Goal: Task Accomplishment & Management: Use online tool/utility

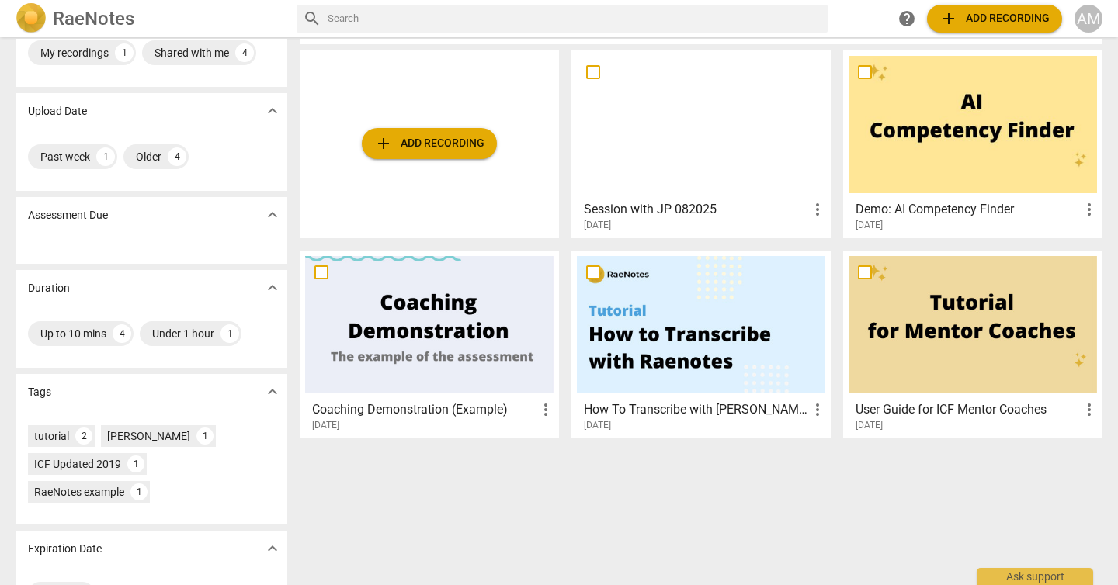
scroll to position [63, 0]
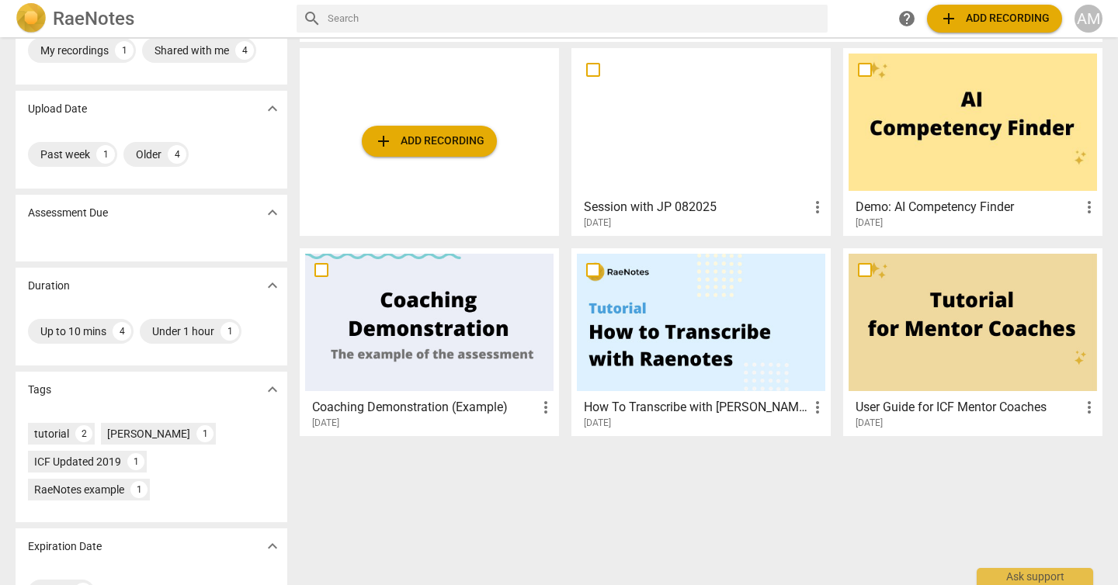
click at [722, 114] on div at bounding box center [701, 122] width 248 height 137
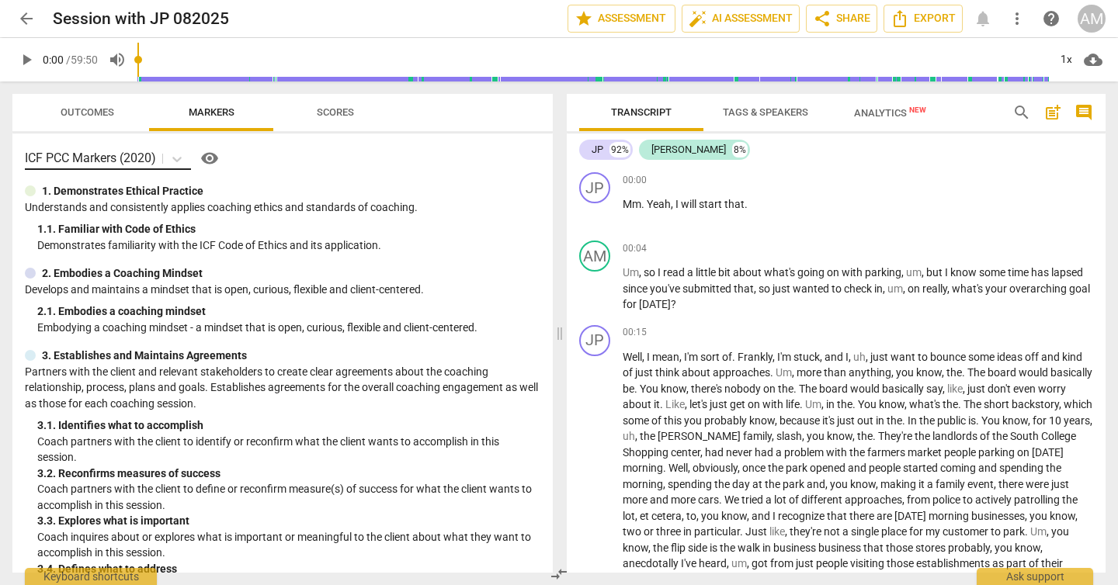
click at [150, 158] on p "ICF PCC Markers (2020)" at bounding box center [90, 158] width 131 height 18
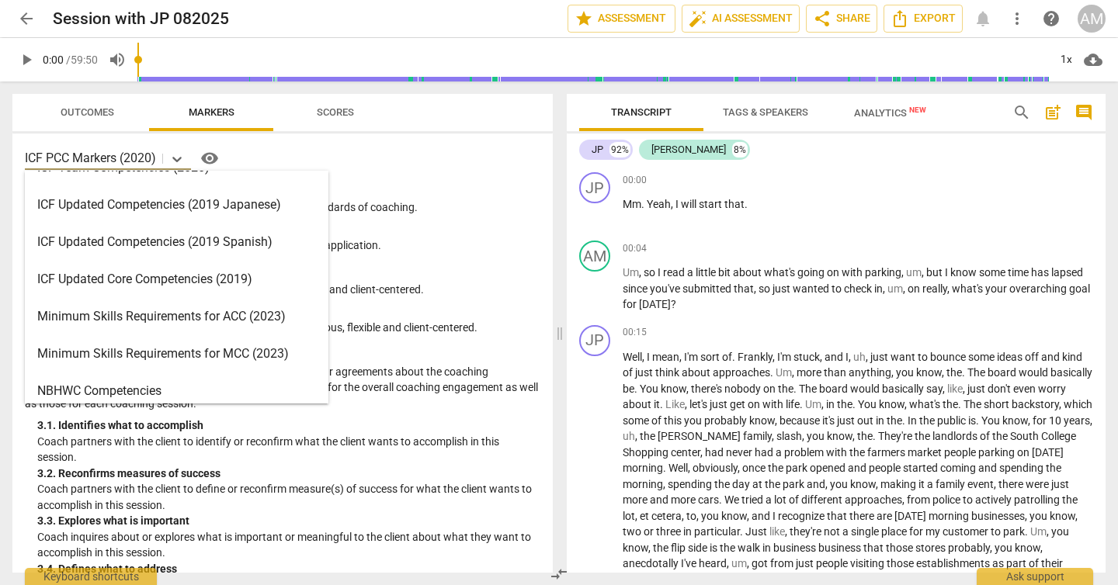
scroll to position [213, 0]
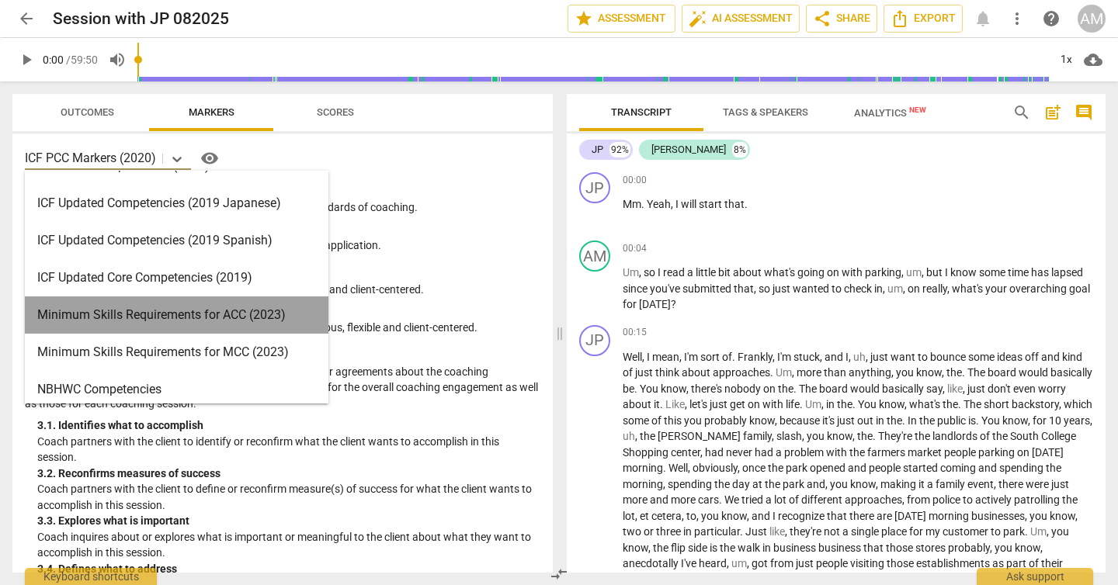
click at [289, 317] on div "Minimum Skills Requirements for ACC (2023)" at bounding box center [177, 315] width 304 height 37
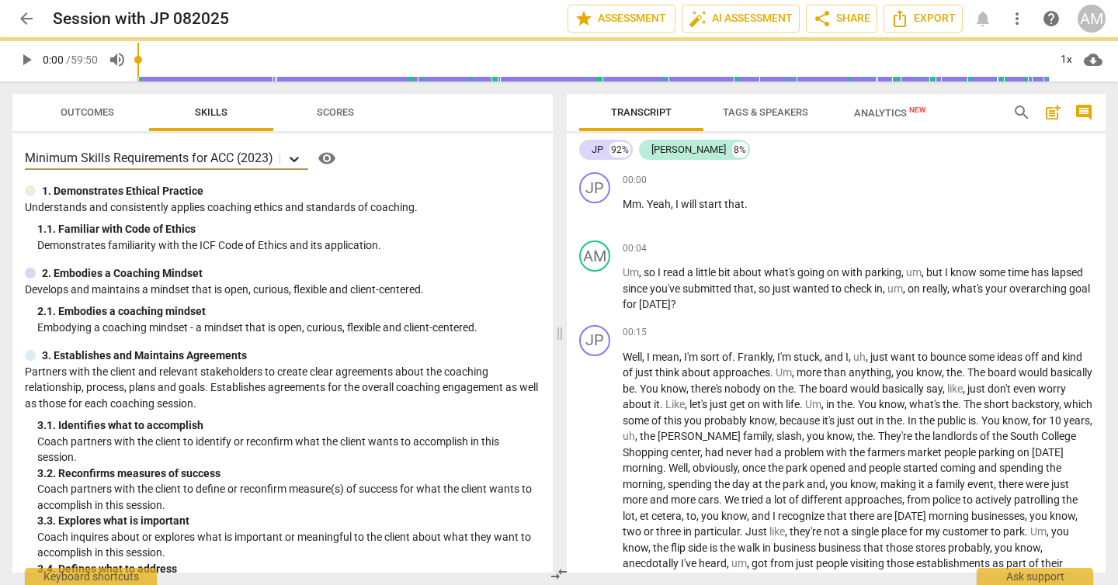
click at [293, 158] on icon at bounding box center [294, 159] width 9 height 5
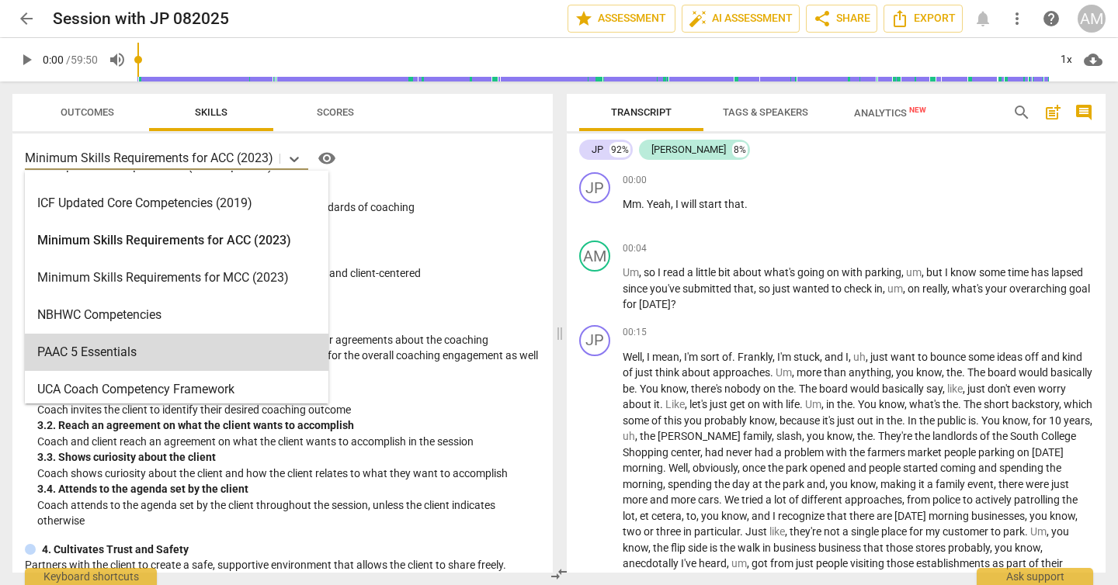
scroll to position [274, 0]
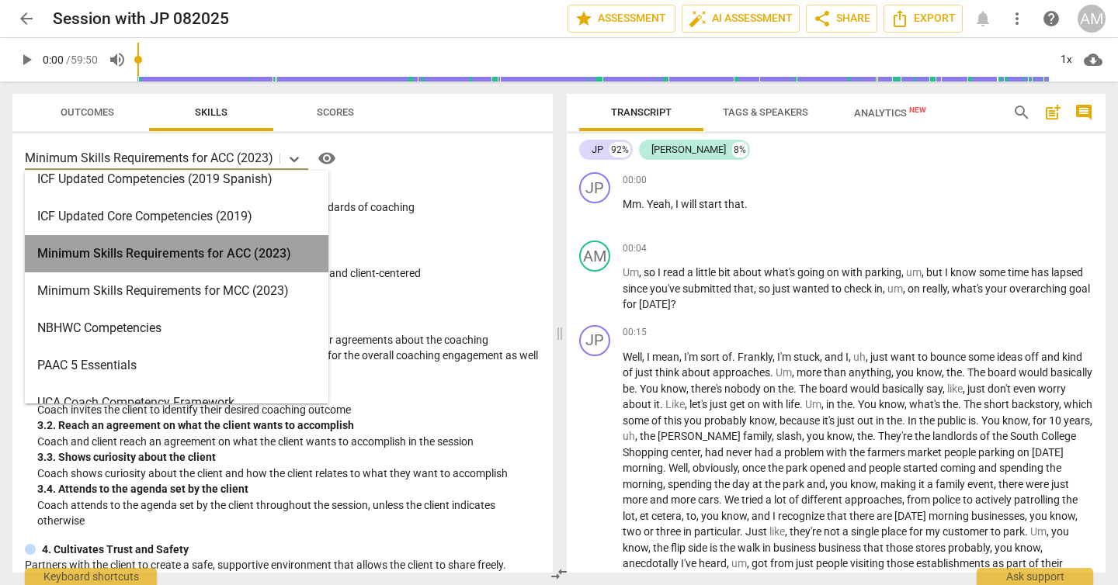
drag, startPoint x: 306, startPoint y: 252, endPoint x: 151, endPoint y: 256, distance: 154.5
click at [151, 256] on div "Minimum Skills Requirements for ACC (2023)" at bounding box center [177, 253] width 304 height 37
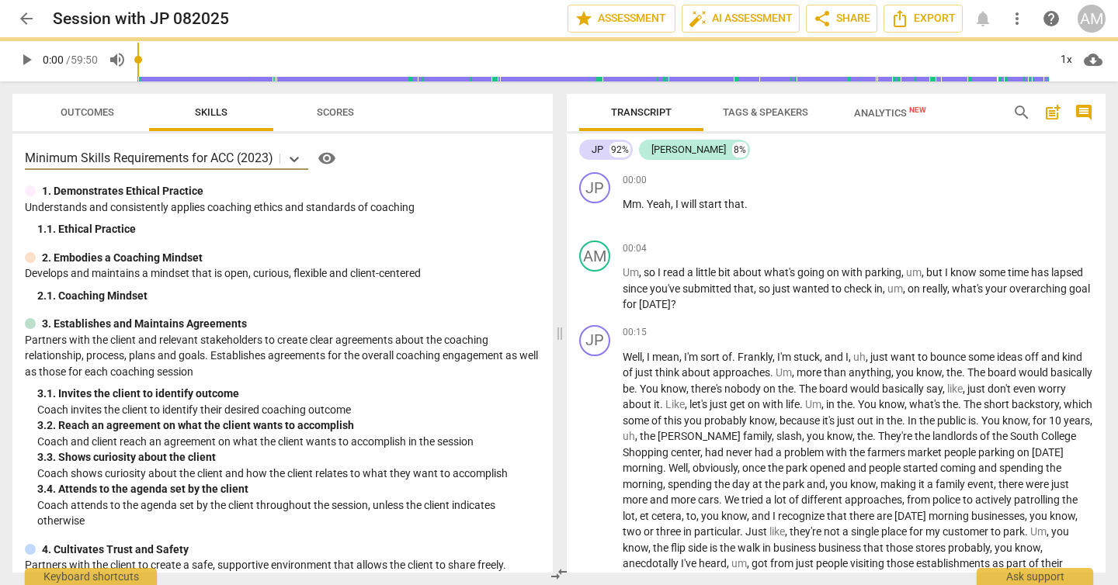
click at [193, 159] on p "Minimum Skills Requirements for ACC (2023)" at bounding box center [149, 158] width 248 height 18
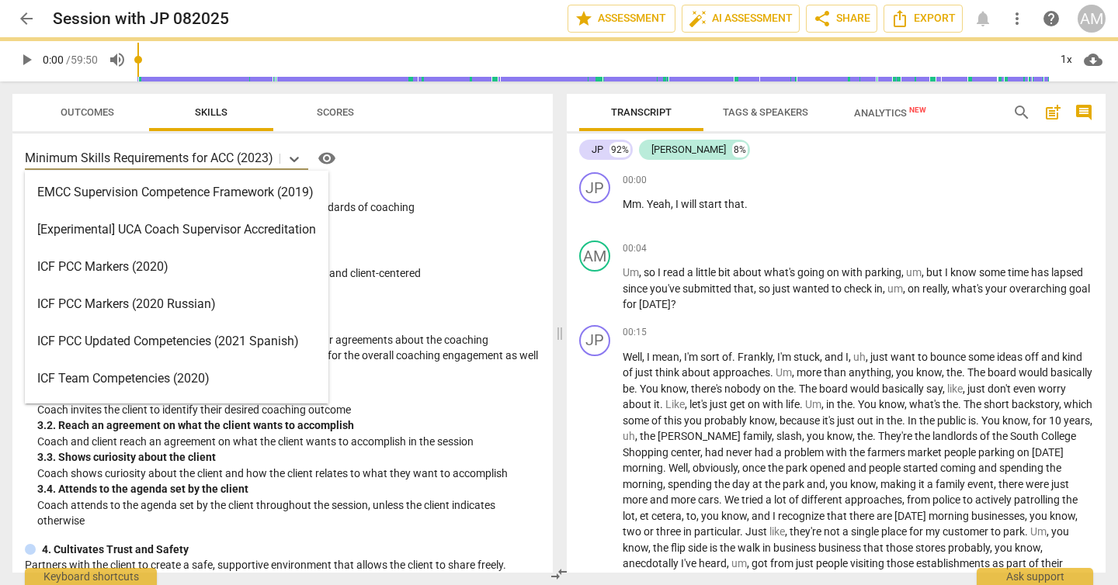
click at [193, 159] on p "Minimum Skills Requirements for ACC (2023)" at bounding box center [149, 158] width 248 height 18
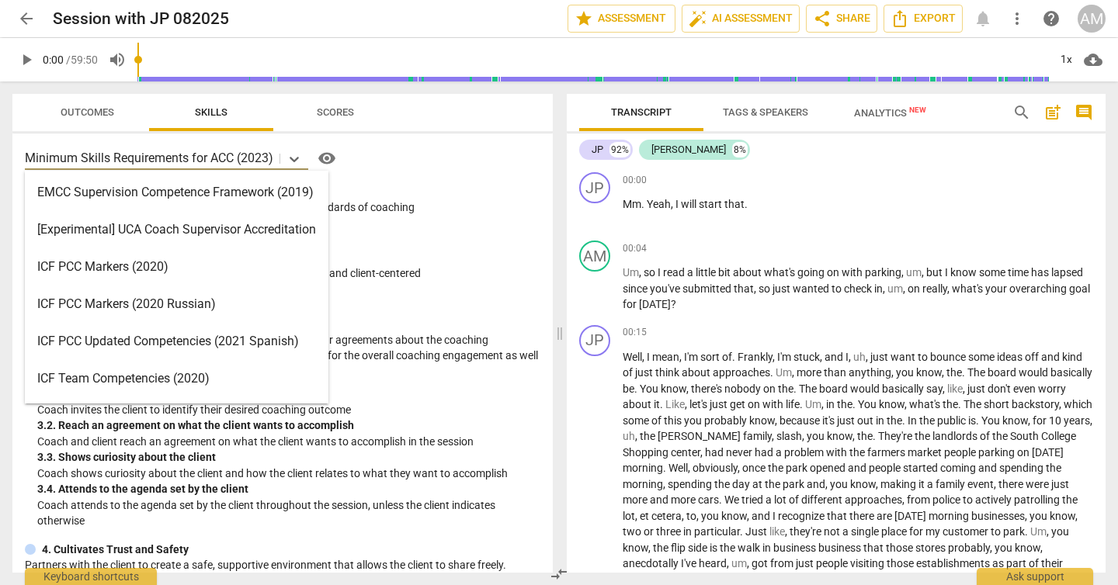
drag, startPoint x: 273, startPoint y: 159, endPoint x: 64, endPoint y: 158, distance: 209.6
click at [64, 158] on p "Minimum Skills Requirements for ACC (2023)" at bounding box center [149, 158] width 248 height 18
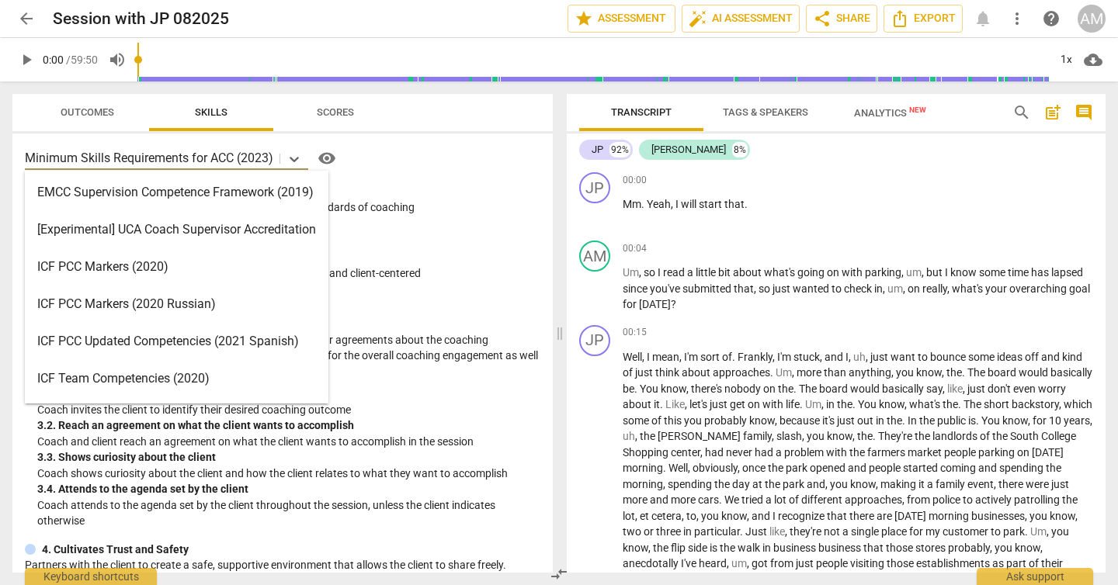
drag, startPoint x: 25, startPoint y: 160, endPoint x: 228, endPoint y: 167, distance: 203.5
click at [228, 167] on div "Minimum Skills Requirements for ACC (2023)" at bounding box center [152, 158] width 255 height 23
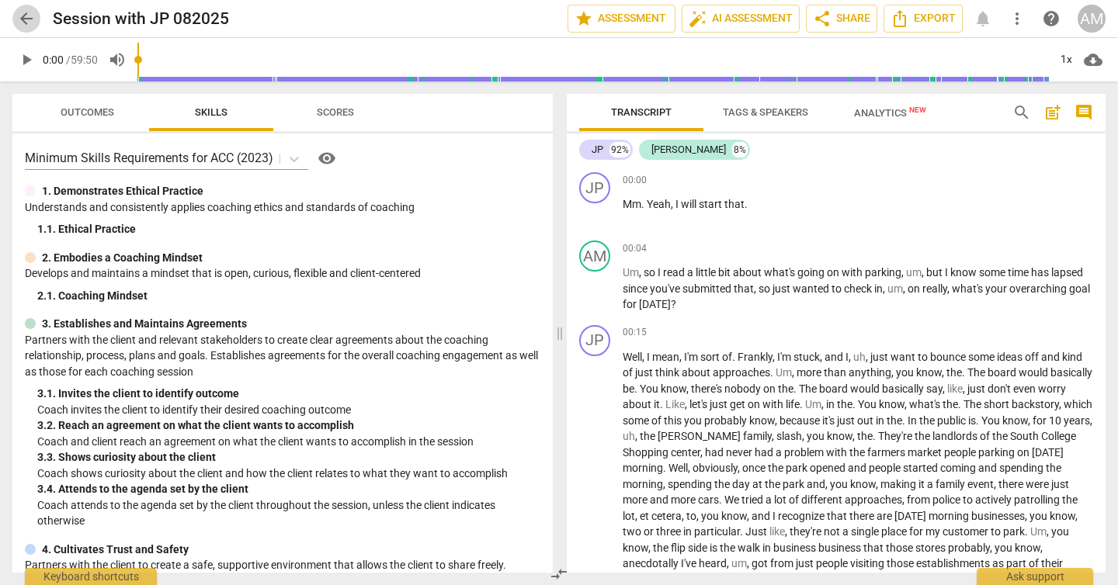
click at [23, 16] on span "arrow_back" at bounding box center [26, 18] width 19 height 19
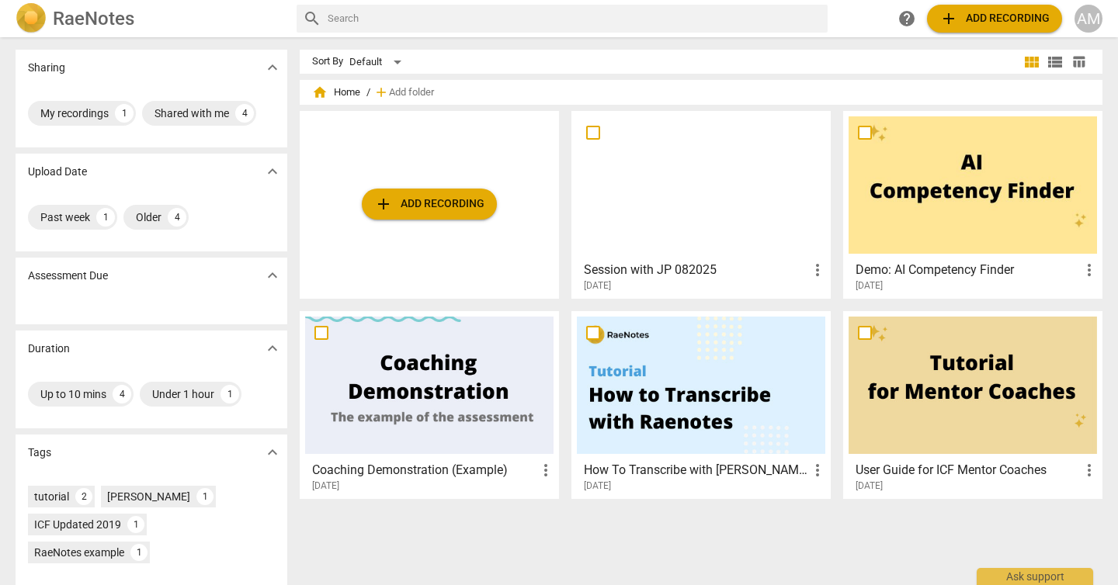
click at [393, 188] on div "add Add recording" at bounding box center [429, 205] width 259 height 188
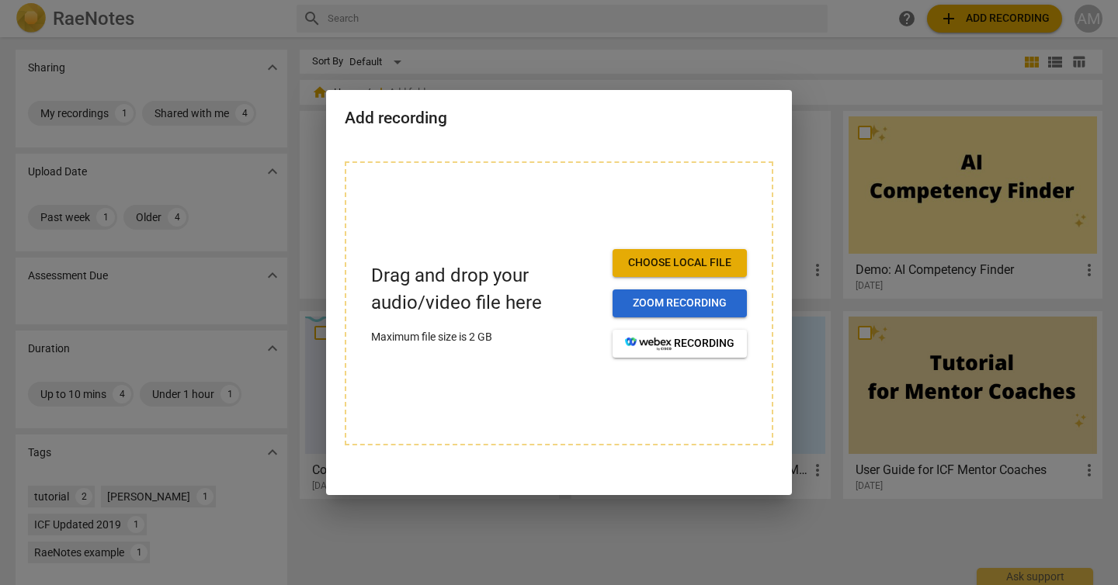
click at [681, 297] on span "Zoom recording" at bounding box center [679, 304] width 109 height 16
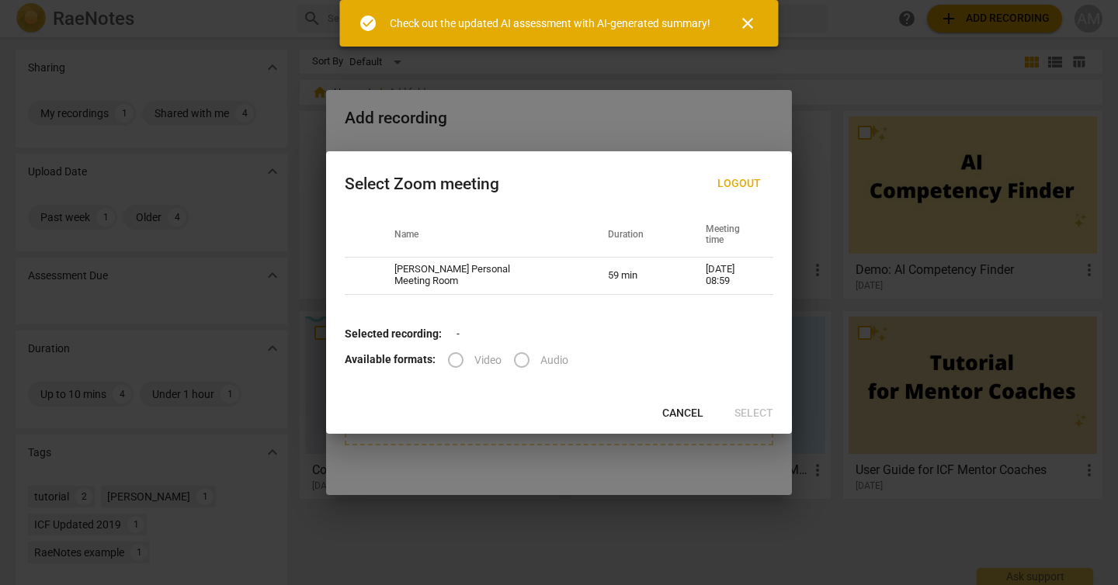
click at [536, 362] on label "Audio" at bounding box center [535, 360] width 65 height 37
click at [529, 362] on label "Audio" at bounding box center [535, 360] width 65 height 37
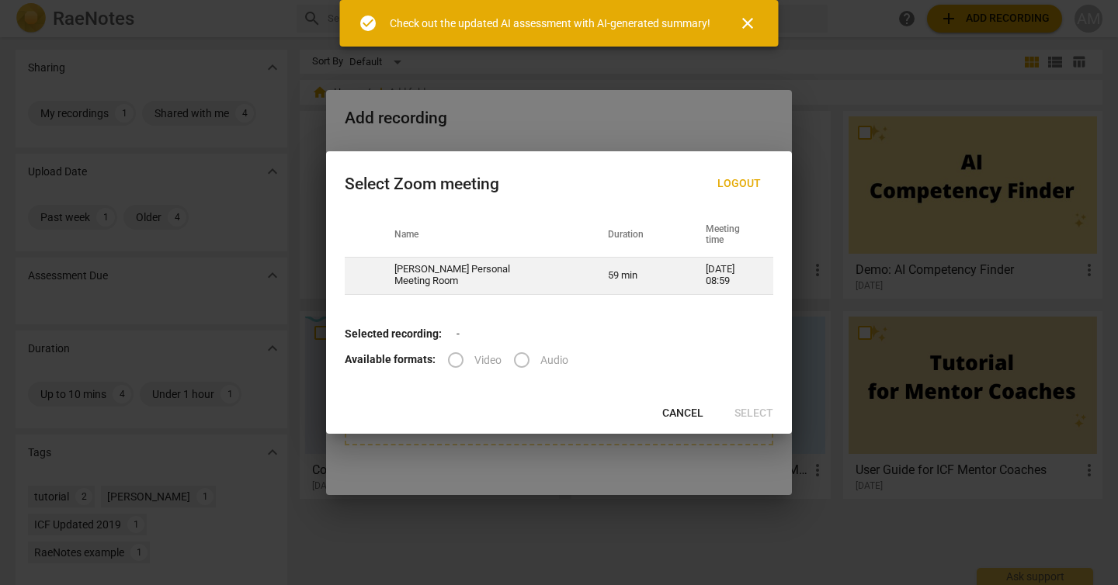
click at [485, 273] on td "[PERSON_NAME] Personal Meeting Room" at bounding box center [482, 275] width 213 height 37
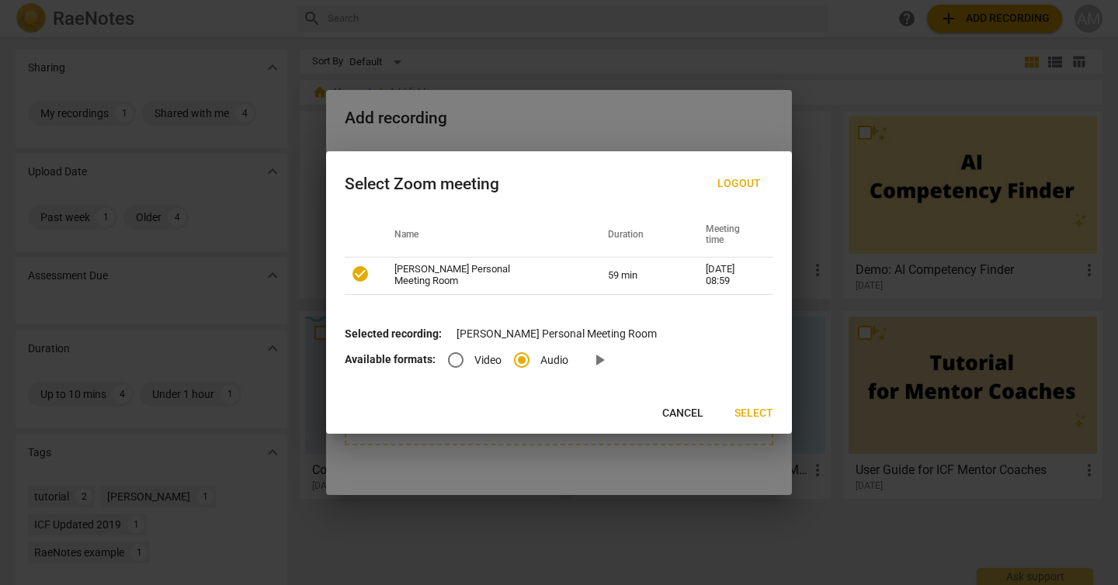
click at [687, 404] on button "Cancel" at bounding box center [683, 414] width 66 height 28
radio input "false"
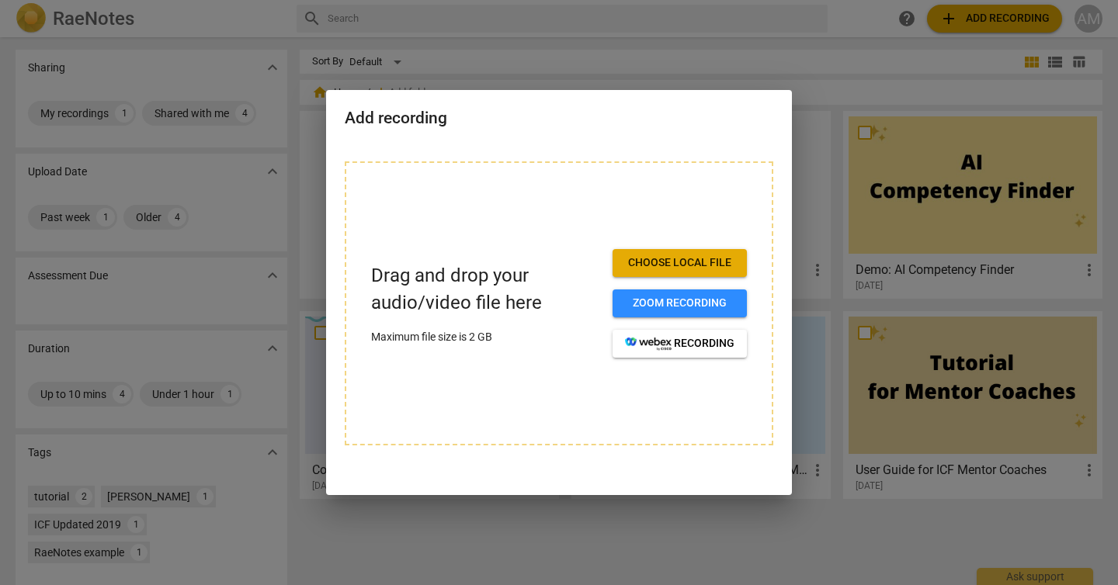
drag, startPoint x: 687, startPoint y: 404, endPoint x: 191, endPoint y: 2, distance: 639.0
click at [191, 2] on div "Add recording Drag and drop your audio/video file here Maximum file size is 2 G…" at bounding box center [559, 292] width 1118 height 585
click at [577, 65] on div at bounding box center [559, 292] width 1118 height 585
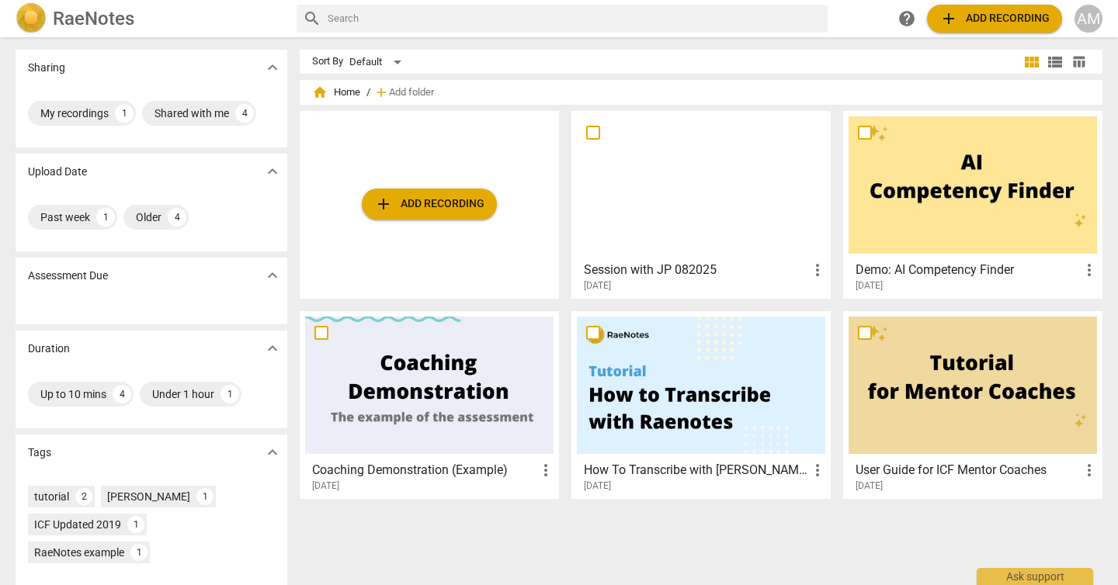
click at [696, 162] on div at bounding box center [701, 184] width 248 height 137
